Goal: Information Seeking & Learning: Check status

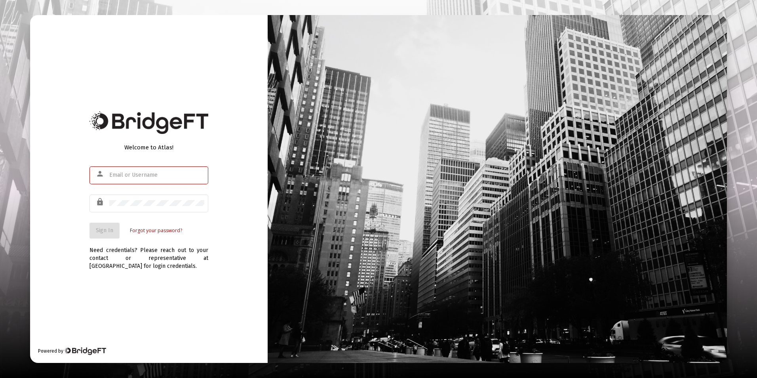
type input "[EMAIL_ADDRESS][DOMAIN_NAME]"
click at [101, 239] on div "Need credentials? Please reach out to your contact or representative at [GEOGRA…" at bounding box center [148, 254] width 119 height 32
click at [104, 235] on button "Sign In" at bounding box center [104, 230] width 30 height 16
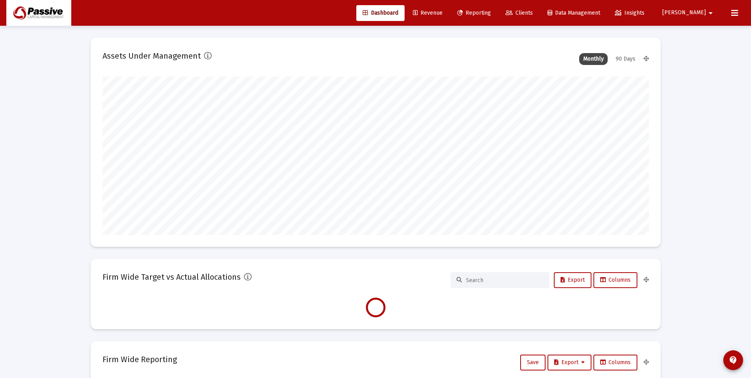
scroll to position [158, 546]
click at [491, 15] on span "Reporting" at bounding box center [474, 12] width 34 height 7
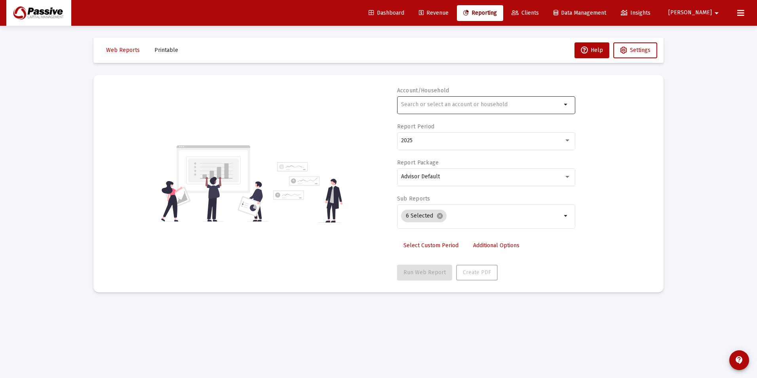
click at [488, 108] on div at bounding box center [481, 104] width 160 height 19
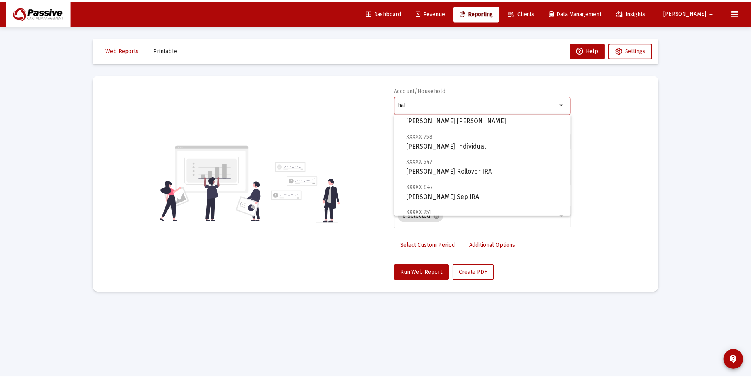
scroll to position [79, 0]
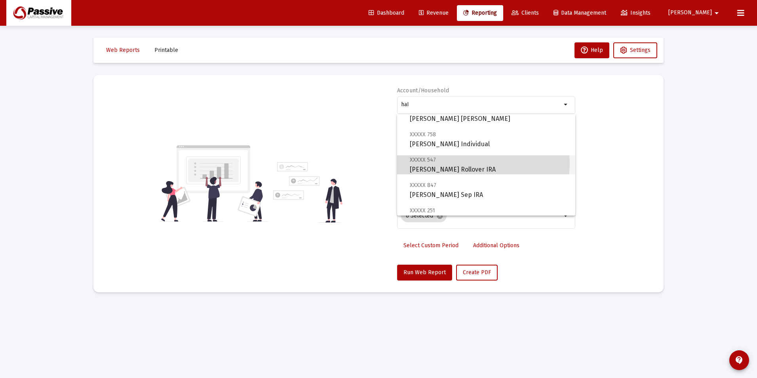
click at [478, 163] on span "XXXXX 547 [PERSON_NAME] Rollover IRA" at bounding box center [489, 164] width 159 height 19
type input "[PERSON_NAME] Rollover IRA"
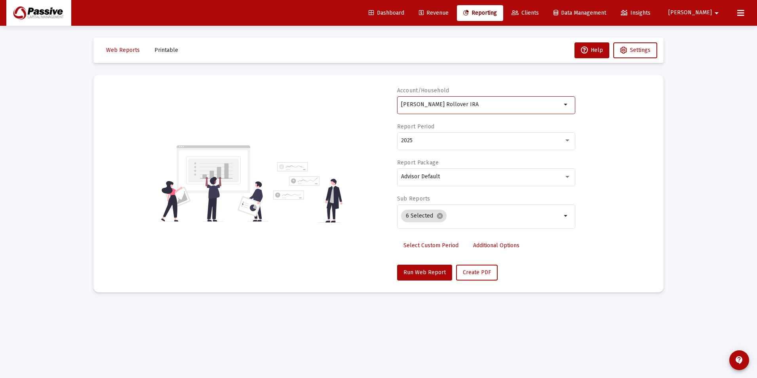
click at [421, 246] on span "Select Custom Period" at bounding box center [430, 245] width 55 height 7
click at [477, 140] on icon "Open calendar" at bounding box center [478, 140] width 6 height 7
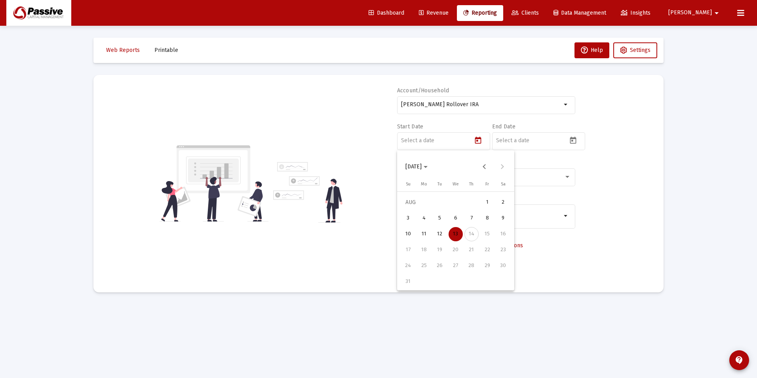
click at [458, 216] on div "6" at bounding box center [455, 218] width 14 height 14
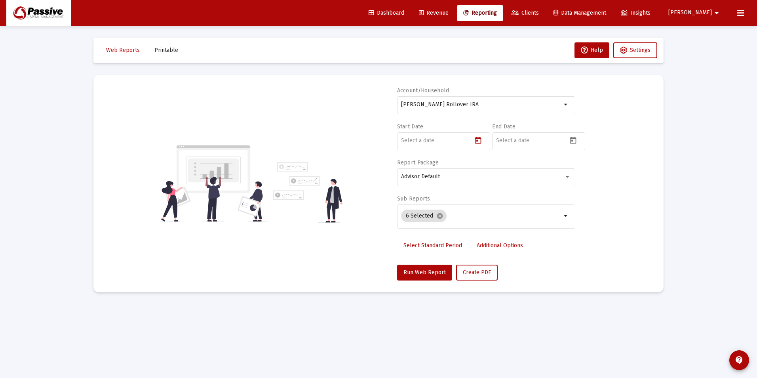
type input "[DATE]"
click at [571, 140] on icon "Open calendar" at bounding box center [573, 140] width 8 height 8
click at [551, 236] on div "13" at bounding box center [550, 234] width 14 height 14
click at [577, 139] on button "Open calendar" at bounding box center [572, 139] width 11 height 11
click at [535, 238] on div "12" at bounding box center [535, 234] width 14 height 14
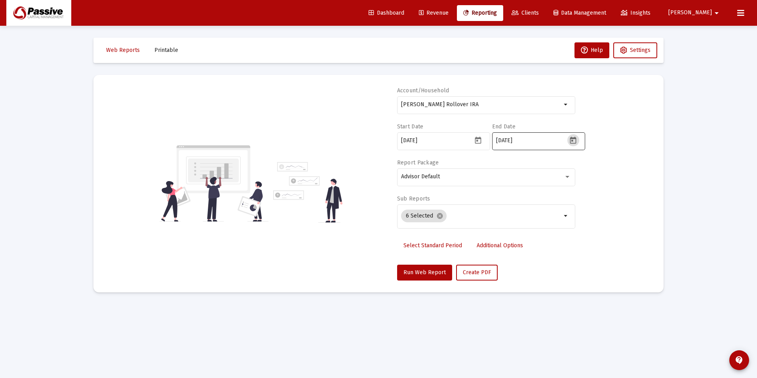
click at [571, 139] on icon "Open calendar" at bounding box center [573, 140] width 8 height 8
click at [545, 231] on div "13" at bounding box center [550, 234] width 14 height 14
type input "[DATE]"
click at [429, 275] on span "Run Web Report" at bounding box center [424, 272] width 42 height 7
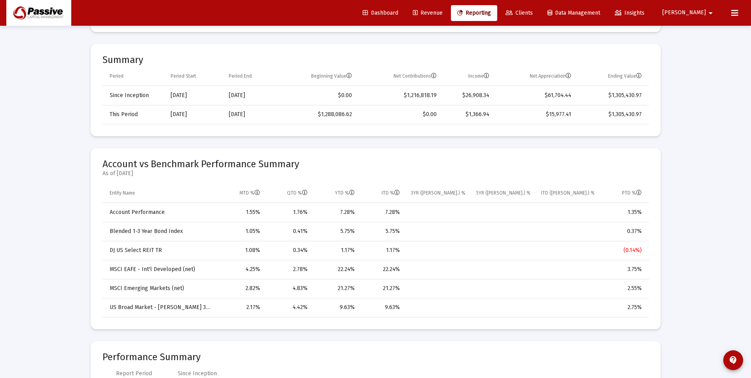
scroll to position [277, 0]
